Goal: Task Accomplishment & Management: Use online tool/utility

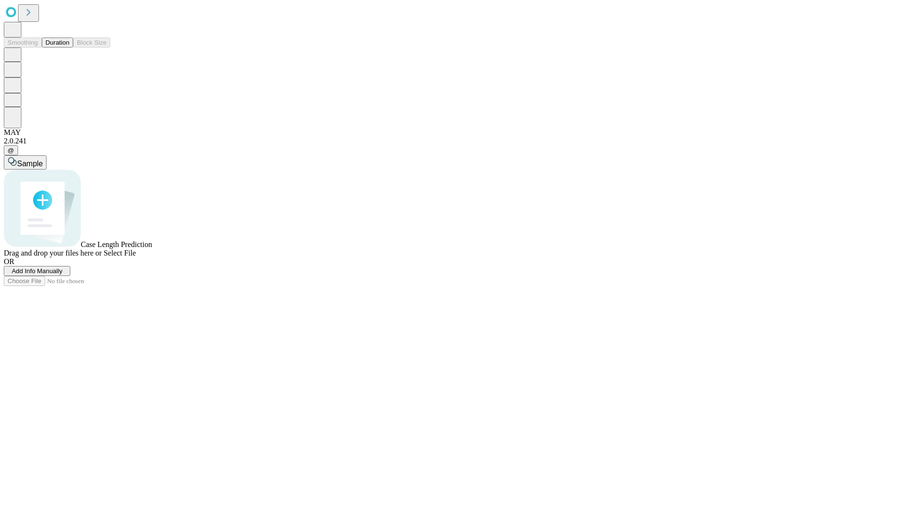
click at [69, 48] on button "Duration" at bounding box center [57, 43] width 31 height 10
click at [63, 275] on span "Add Info Manually" at bounding box center [37, 270] width 51 height 7
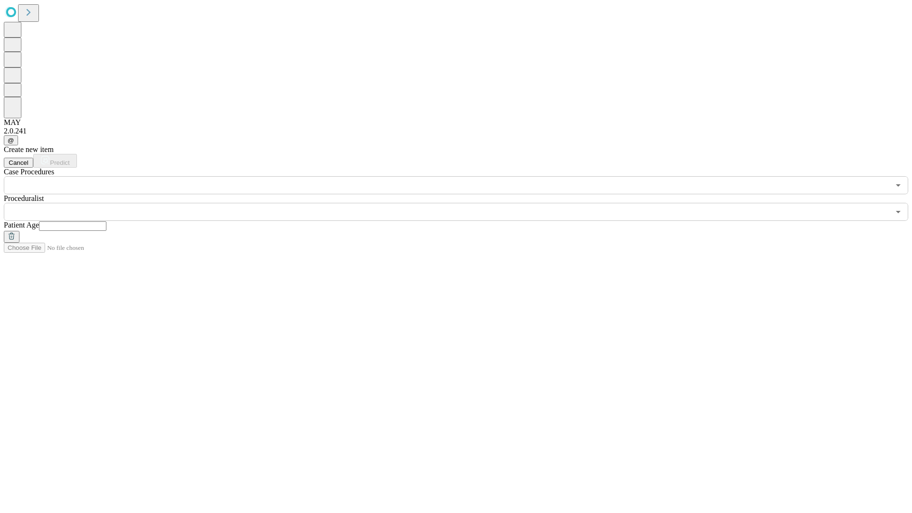
click at [106, 221] on input "text" at bounding box center [72, 226] width 67 height 10
type input "**"
click at [463, 203] on input "text" at bounding box center [447, 212] width 886 height 18
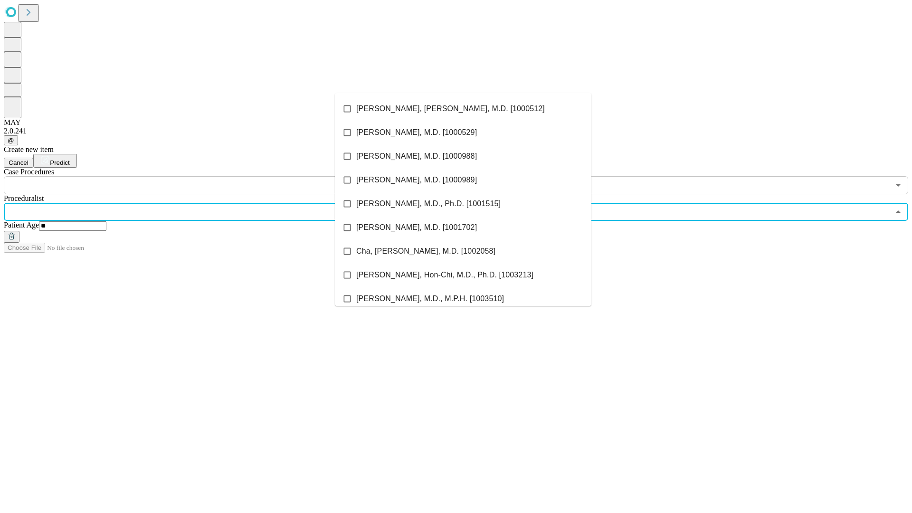
click at [463, 109] on li "[PERSON_NAME], [PERSON_NAME], M.D. [1000512]" at bounding box center [463, 109] width 257 height 24
click at [200, 176] on input "text" at bounding box center [447, 185] width 886 height 18
